Goal: Information Seeking & Learning: Learn about a topic

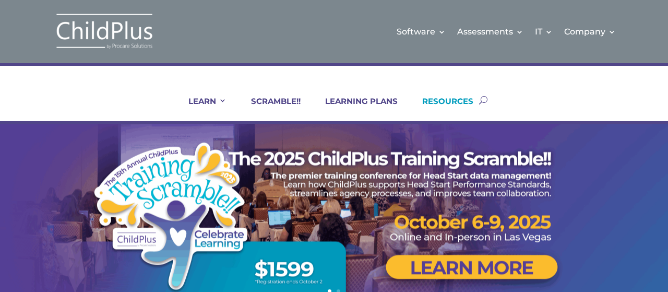
click at [462, 99] on link "RESOURCES" at bounding box center [441, 108] width 64 height 25
click at [581, 84] on div "LEARN IN-PERSON Consulting On-site Events Summit Scramble!! ONLINE Courses Cert…" at bounding box center [333, 100] width 601 height 42
click at [453, 98] on link "RESOURCES" at bounding box center [441, 108] width 64 height 25
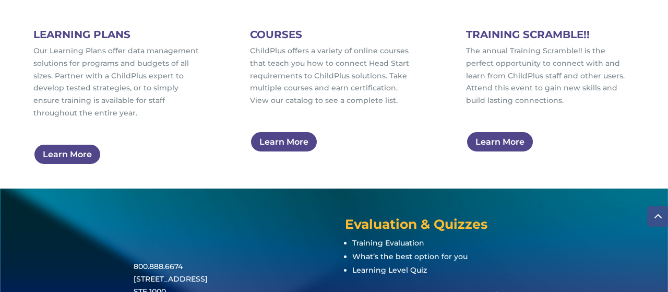
scroll to position [710, 0]
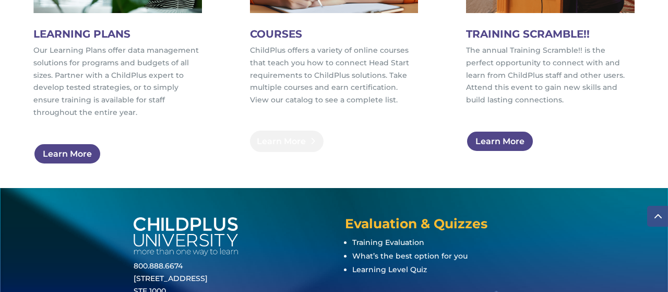
click at [277, 144] on link "Learn More" at bounding box center [287, 140] width 74 height 21
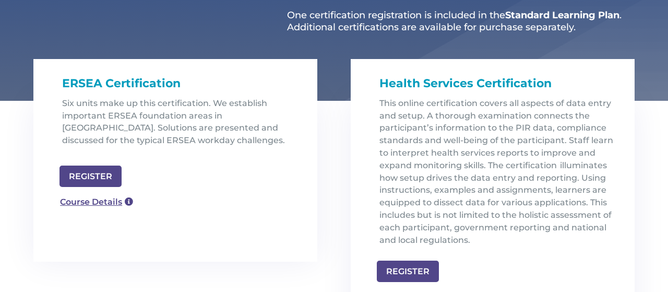
scroll to position [297, 0]
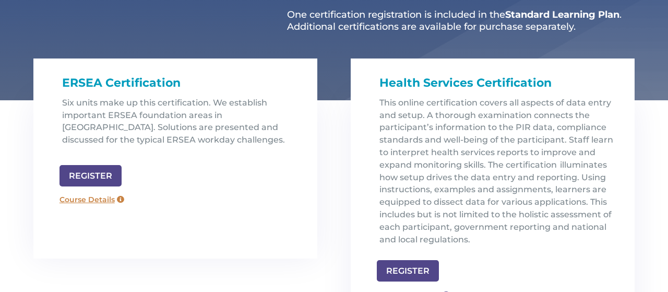
click at [87, 198] on link "Course Details" at bounding box center [91, 200] width 75 height 17
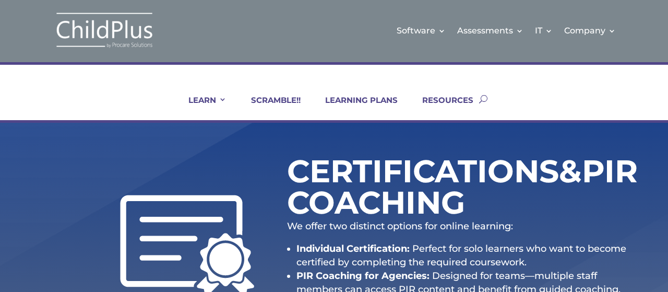
scroll to position [0, 0]
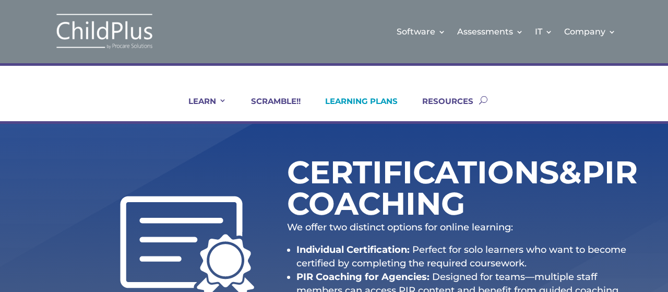
click at [373, 102] on link "LEARNING PLANS" at bounding box center [355, 108] width 86 height 25
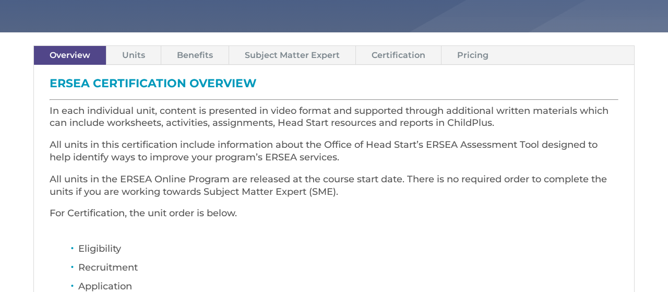
scroll to position [292, 0]
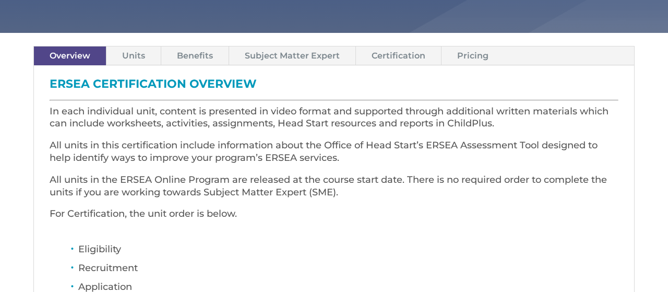
click at [463, 53] on link "Pricing" at bounding box center [472, 55] width 63 height 18
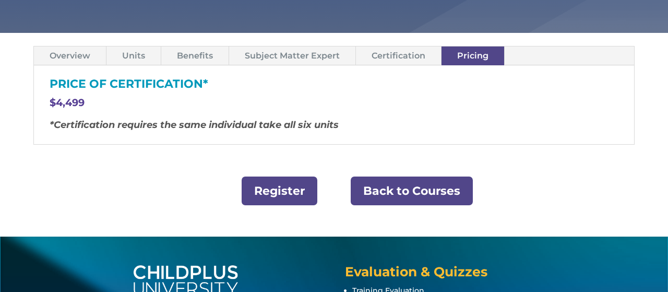
click at [78, 52] on link "Overview" at bounding box center [70, 55] width 72 height 18
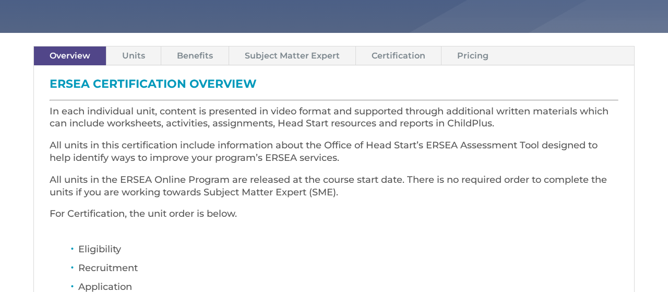
click at [300, 52] on link "Subject Matter Expert" at bounding box center [292, 55] width 126 height 18
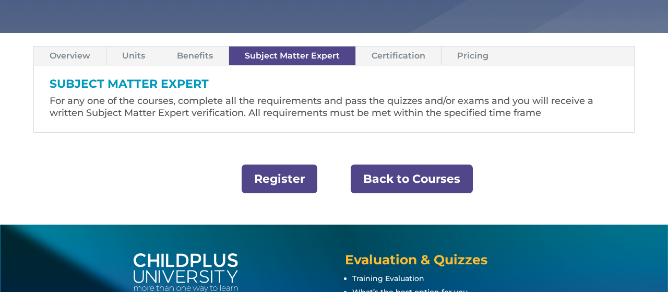
click at [144, 56] on link "Units" at bounding box center [133, 55] width 54 height 18
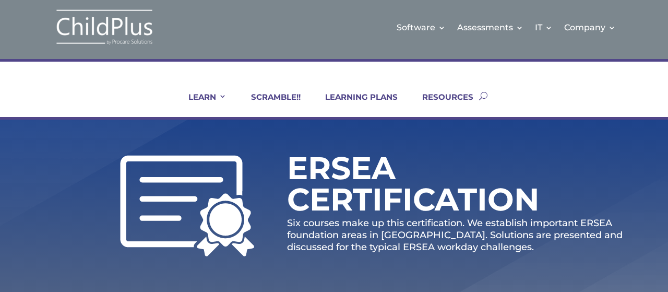
scroll to position [0, 0]
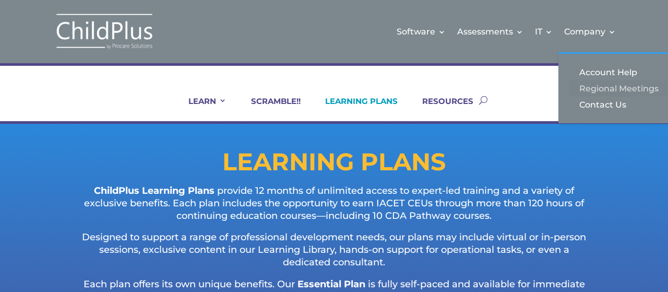
click at [615, 86] on link "Regional Meetings" at bounding box center [621, 88] width 104 height 16
click at [616, 84] on link "Regional Meetings" at bounding box center [621, 88] width 104 height 16
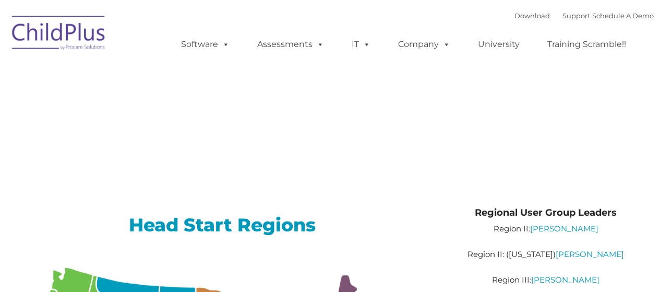
type input ""
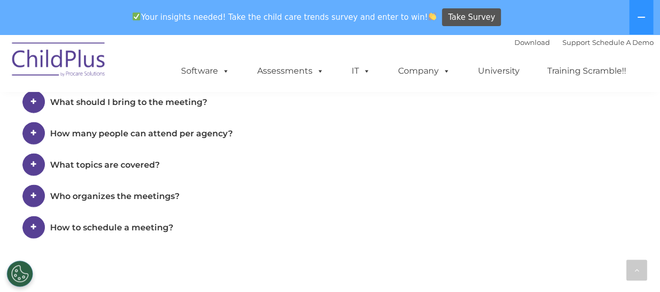
scroll to position [712, 0]
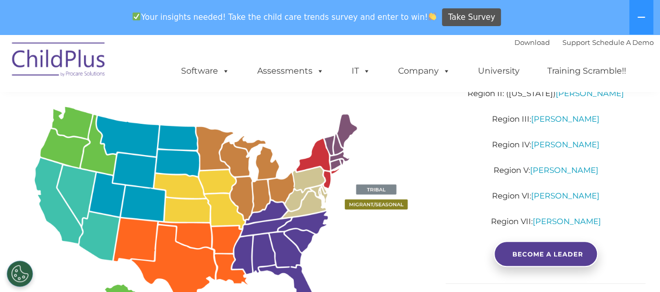
scroll to position [196, 0]
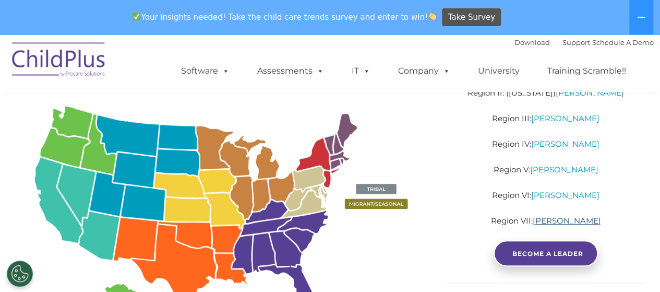
click at [576, 219] on link "[PERSON_NAME]" at bounding box center [566, 221] width 68 height 10
click at [419, 241] on img at bounding box center [223, 244] width 416 height 303
